Goal: Transaction & Acquisition: Book appointment/travel/reservation

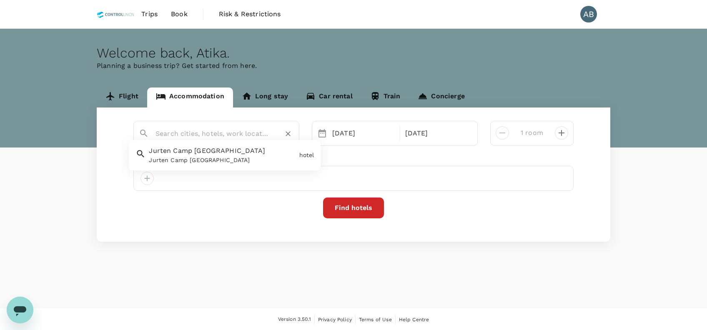
click at [193, 133] on input "text" at bounding box center [212, 133] width 115 height 13
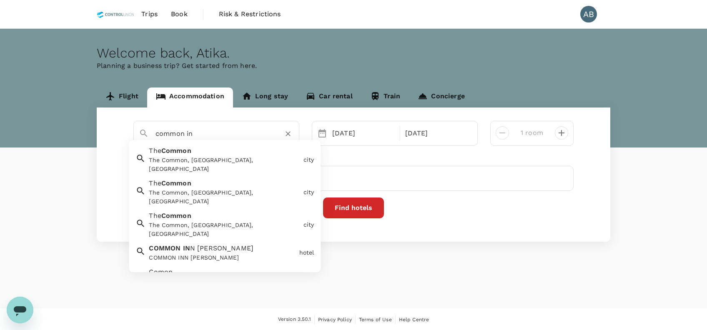
click at [175, 240] on div "COMMON IN N [PERSON_NAME] COMMON INN [PERSON_NAME]" at bounding box center [220, 251] width 150 height 22
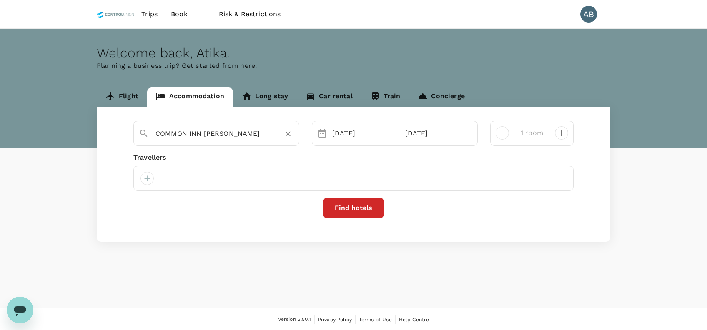
type input "COMMON INN [PERSON_NAME]"
click at [364, 212] on button "Find hotels" at bounding box center [353, 208] width 61 height 21
drag, startPoint x: 143, startPoint y: 176, endPoint x: 178, endPoint y: 185, distance: 36.5
click at [143, 177] on div at bounding box center [146, 178] width 13 height 13
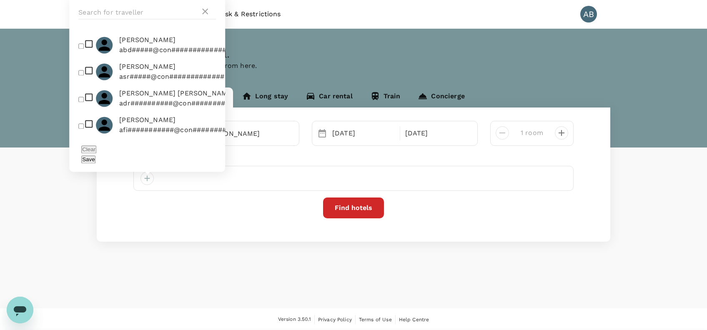
click at [81, 49] on input "checkbox" at bounding box center [80, 45] width 5 height 5
checkbox input "true"
click at [95, 159] on button "Save" at bounding box center [88, 159] width 14 height 8
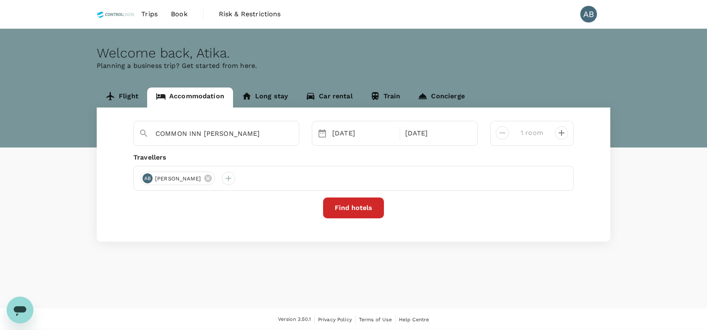
click at [359, 203] on button "Find hotels" at bounding box center [353, 208] width 61 height 21
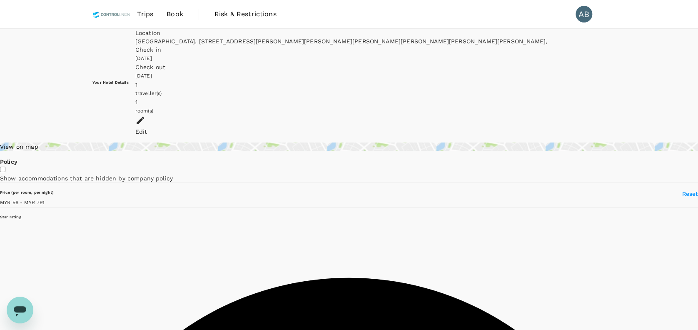
type input "790.71"
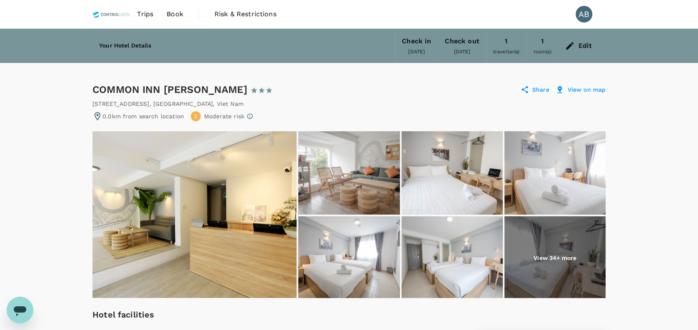
click at [550, 237] on img at bounding box center [555, 257] width 101 height 83
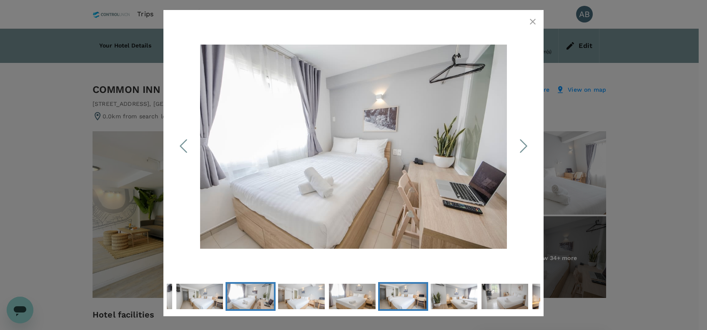
click at [413, 290] on img "Go to Slide 10" at bounding box center [403, 296] width 47 height 31
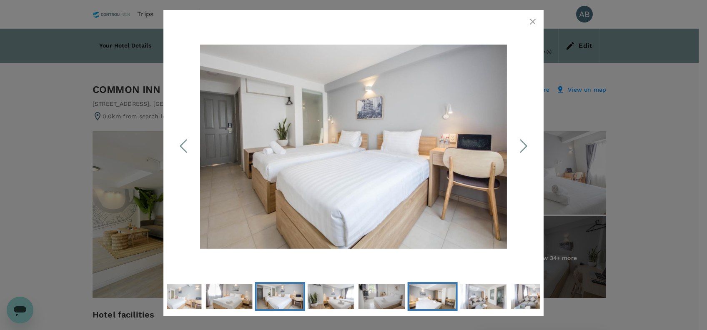
click at [440, 297] on img "Go to Slide 13" at bounding box center [432, 296] width 47 height 31
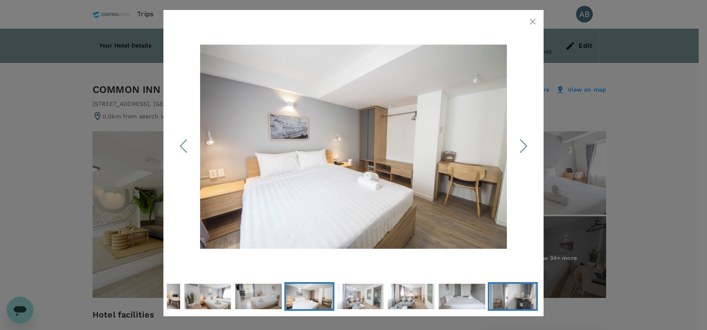
click at [514, 299] on img "Go to Slide 17" at bounding box center [512, 296] width 47 height 31
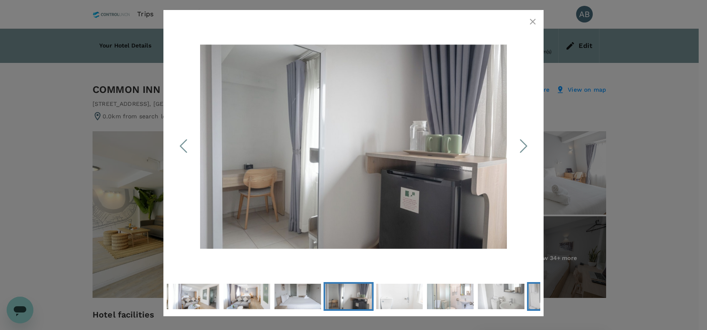
click at [533, 297] on img "Go to Slide 21" at bounding box center [551, 296] width 47 height 31
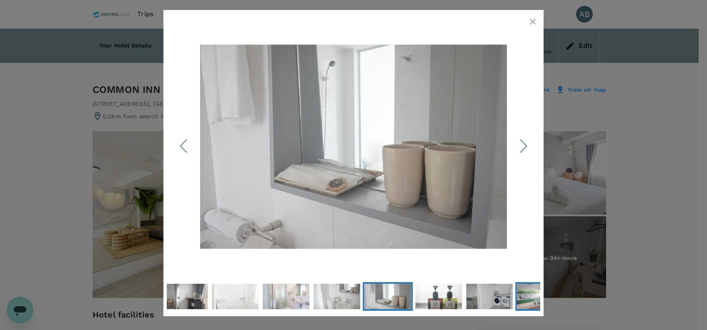
click at [533, 297] on img "Go to Slide 24" at bounding box center [540, 296] width 47 height 31
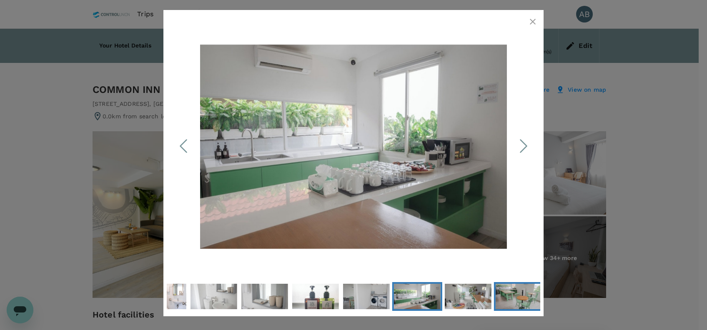
click at [530, 299] on img "Go to Slide 26" at bounding box center [518, 296] width 47 height 31
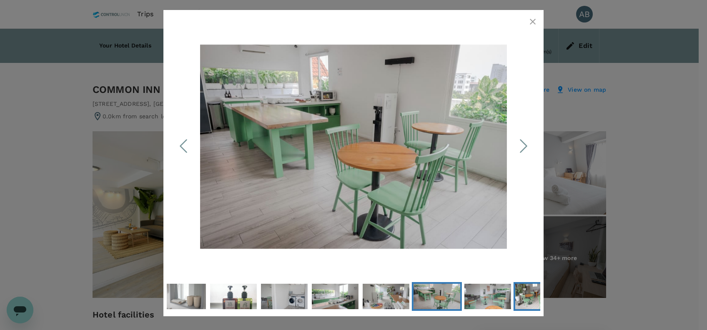
click at [528, 300] on img "Go to Slide 28" at bounding box center [538, 296] width 47 height 31
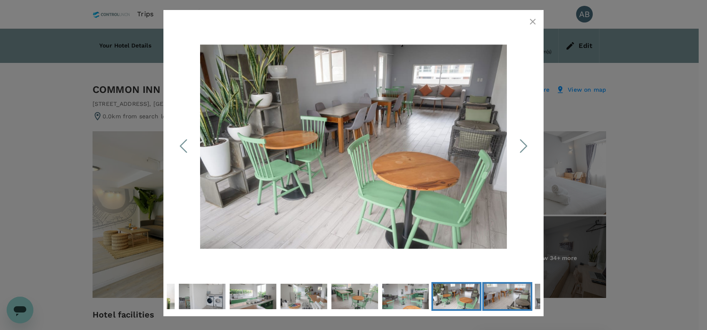
click at [528, 300] on img "Go to Slide 29" at bounding box center [507, 296] width 47 height 31
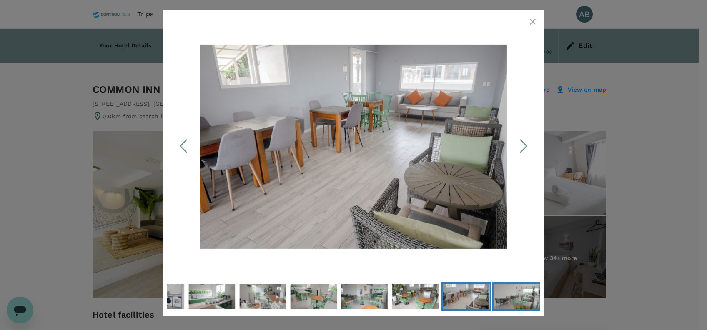
click at [528, 300] on img "Go to Slide 30" at bounding box center [516, 296] width 47 height 31
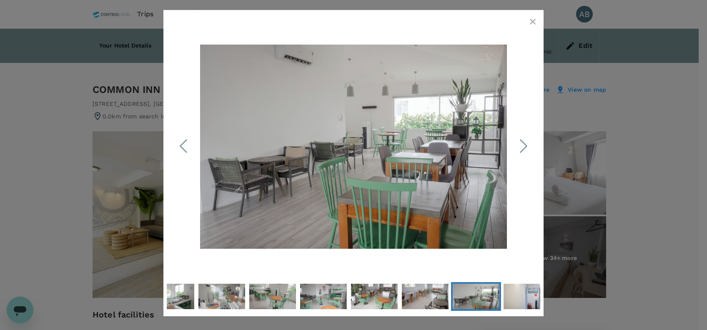
click at [533, 23] on icon "button" at bounding box center [533, 22] width 10 height 10
